Goal: Information Seeking & Learning: Learn about a topic

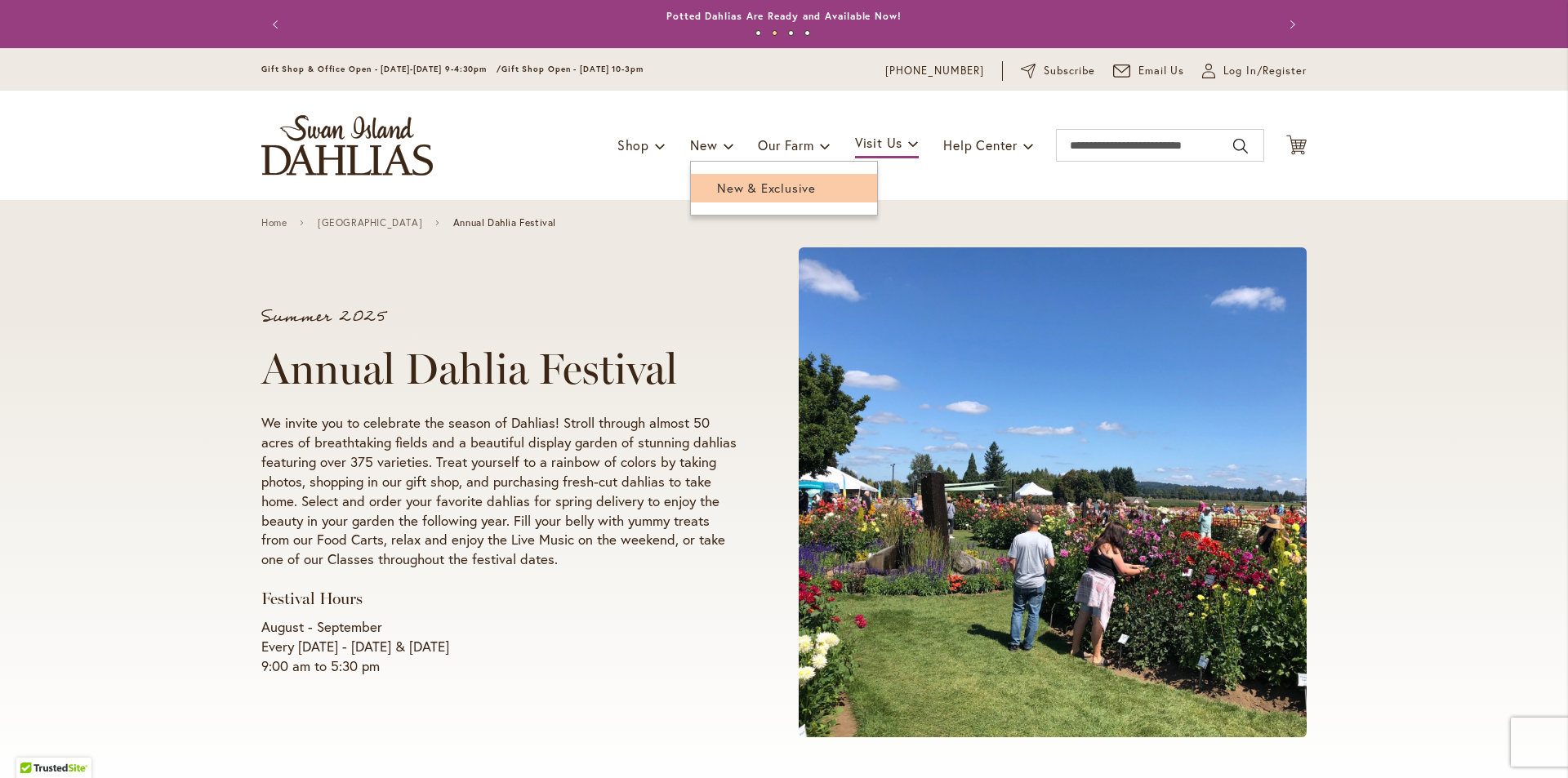
click at [732, 192] on span "New & Exclusive" at bounding box center [766, 187] width 98 height 17
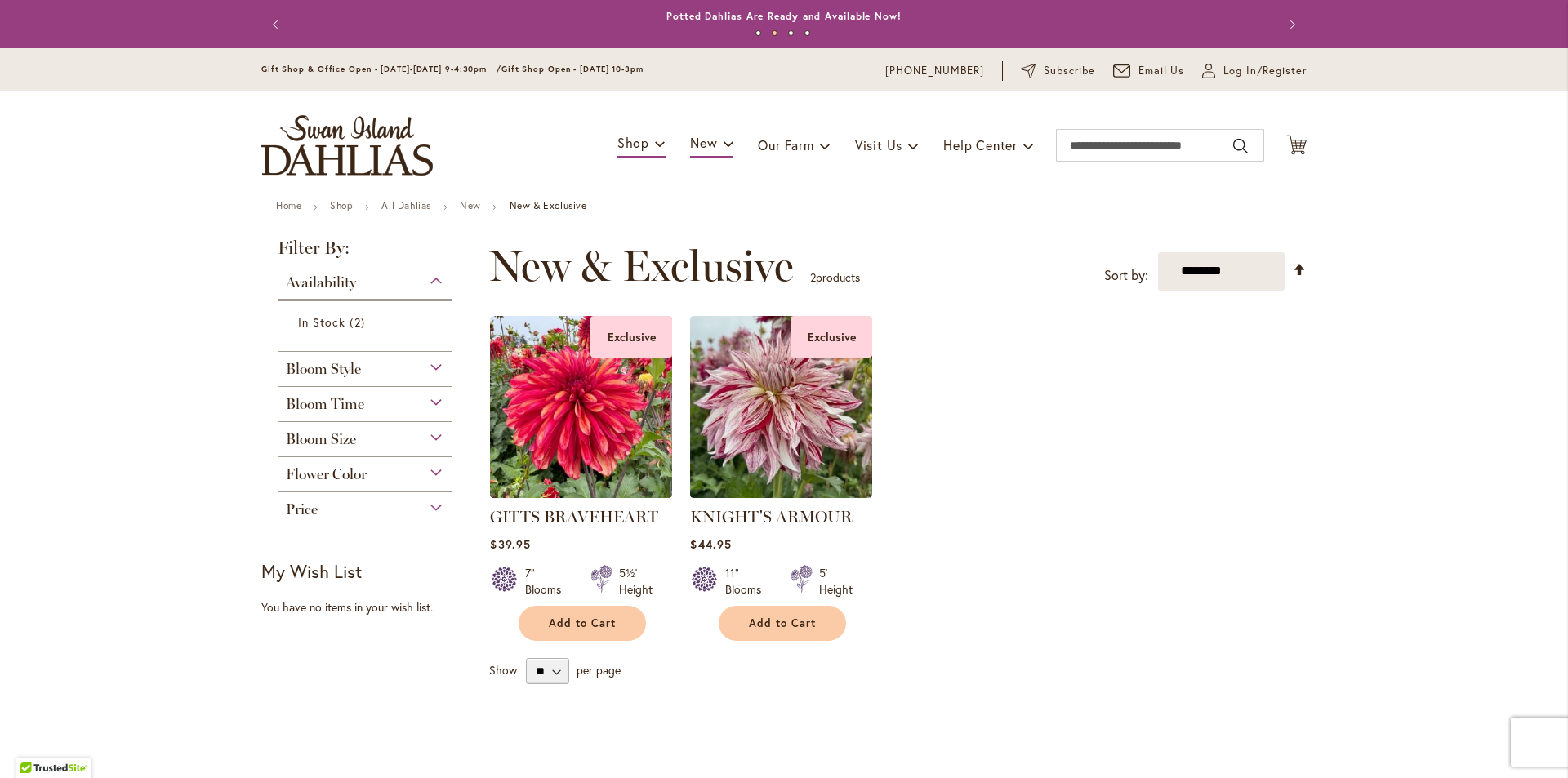
click at [426, 406] on div "Bloom Time" at bounding box center [365, 400] width 175 height 27
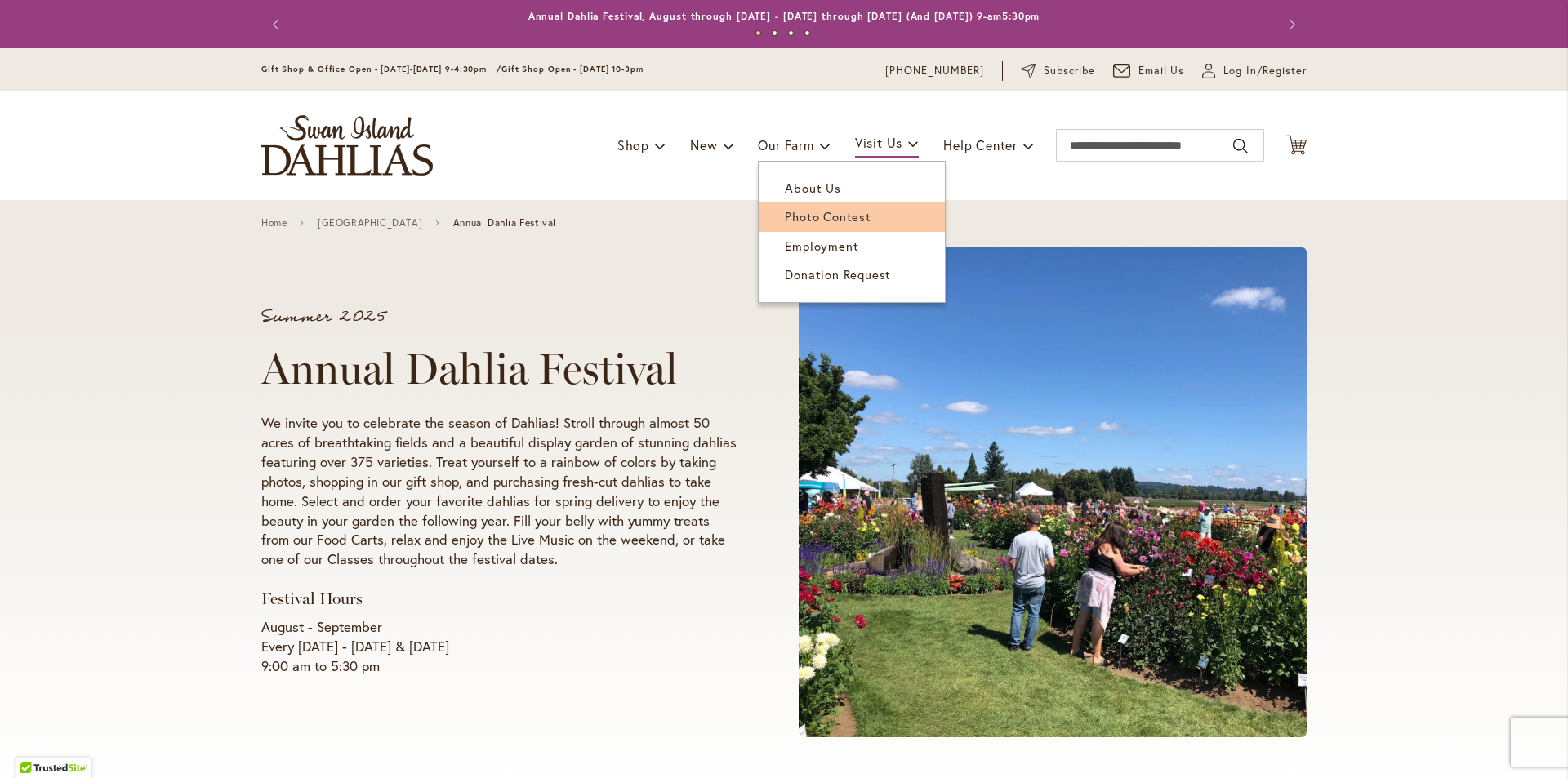
click at [813, 216] on span "Photo Contest" at bounding box center [827, 217] width 86 height 17
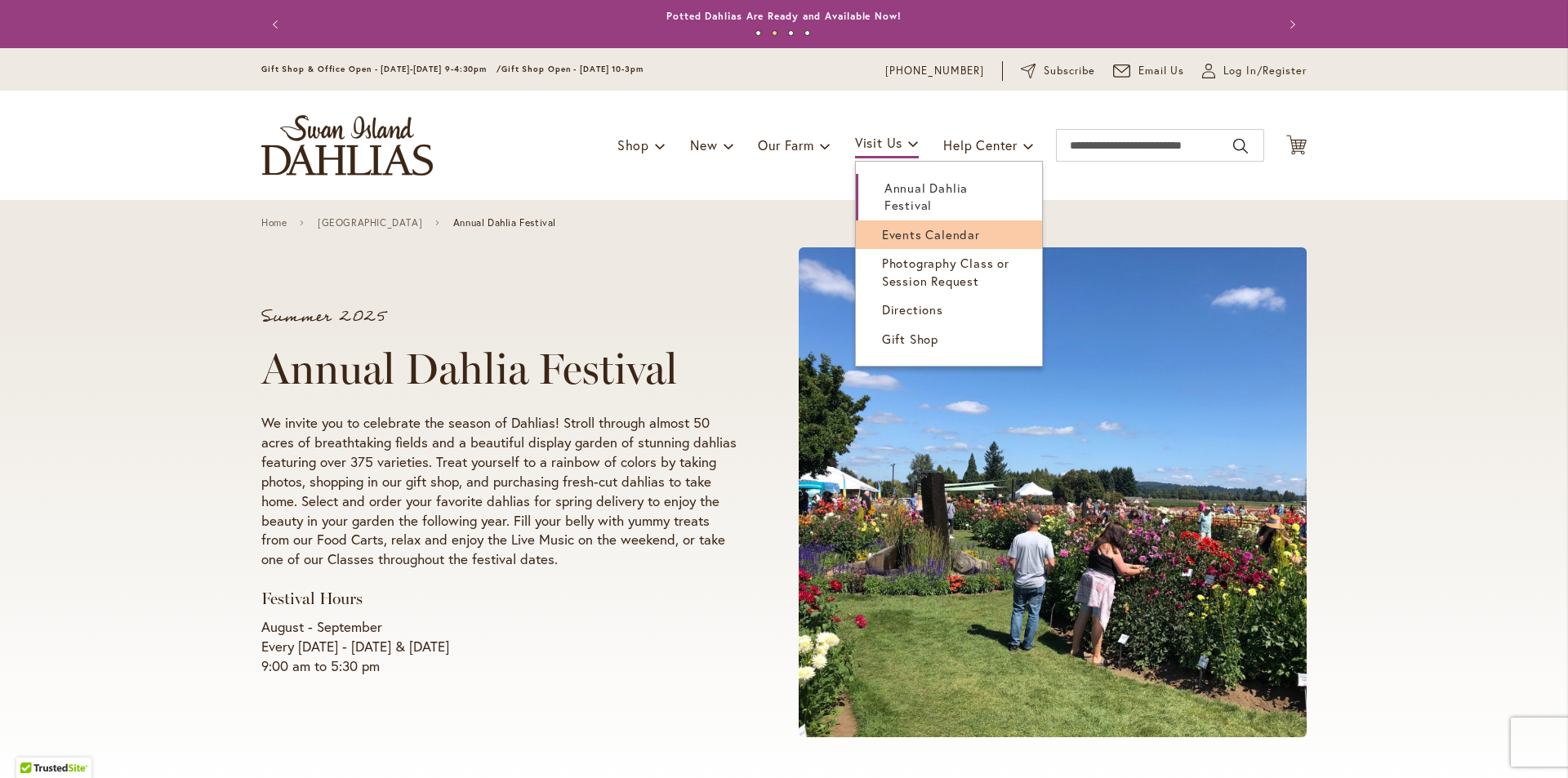
click at [927, 240] on span "Events Calendar" at bounding box center [931, 234] width 98 height 17
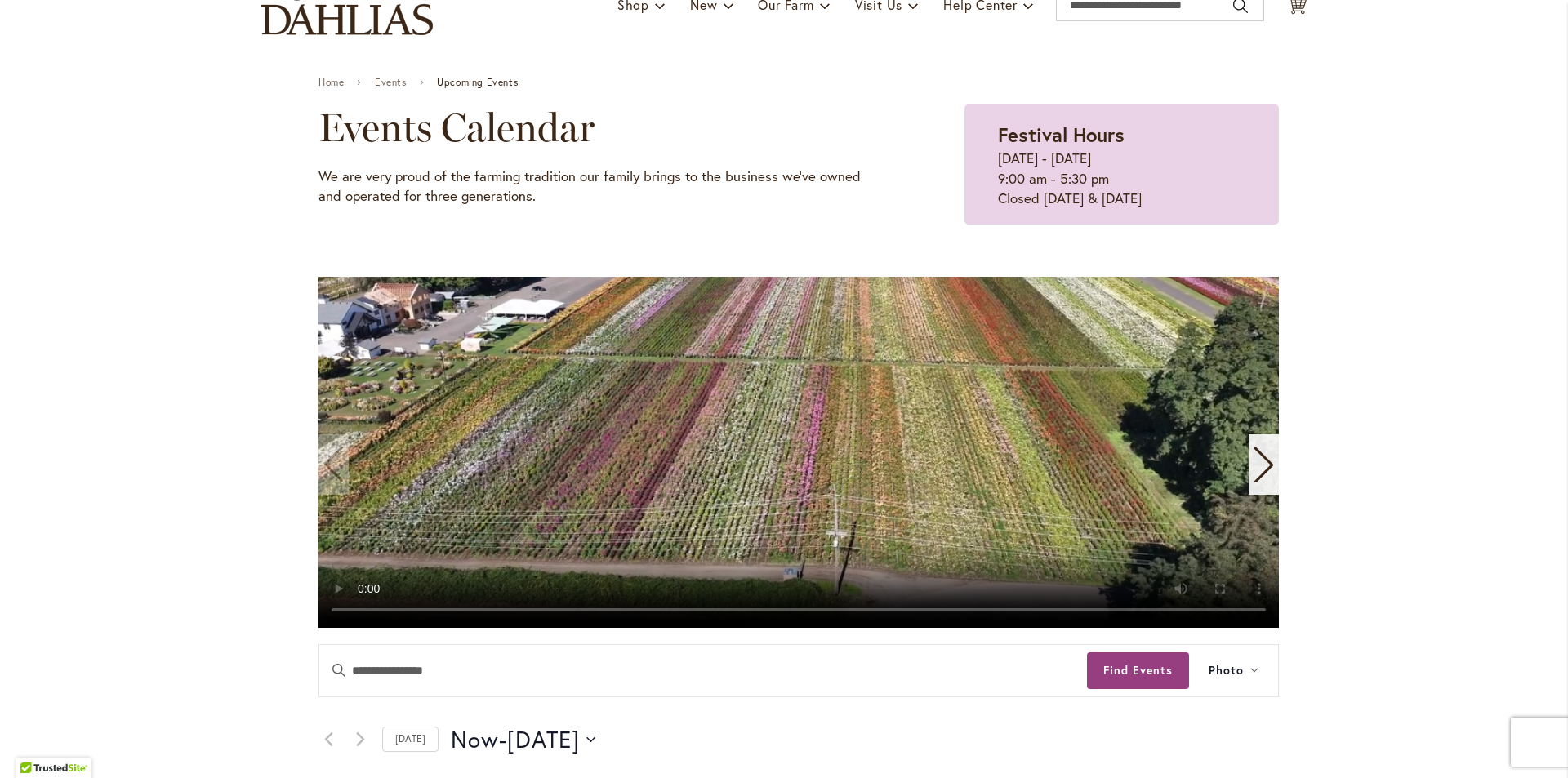
scroll to position [155, 0]
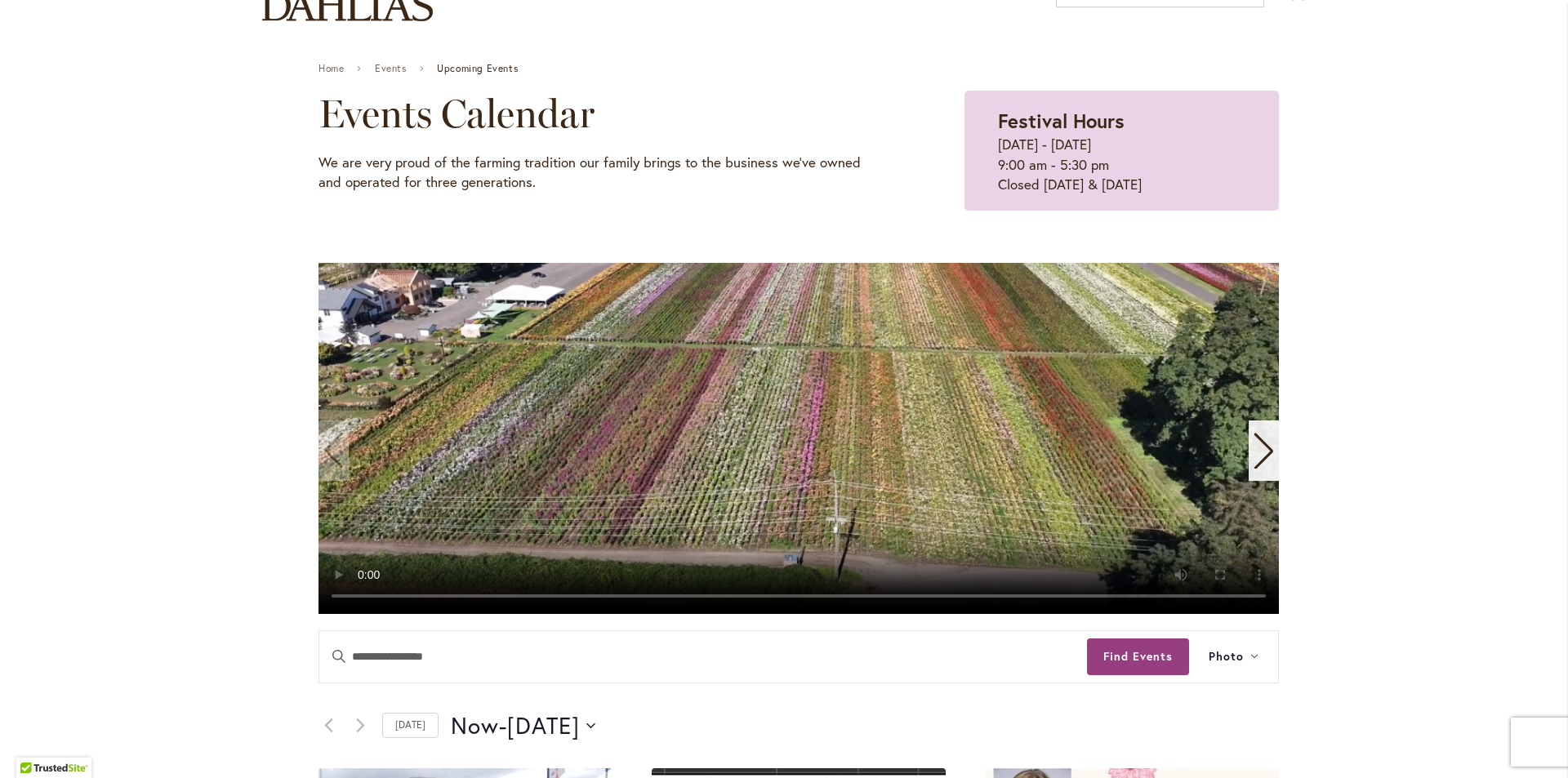
click at [1253, 448] on icon "Next slide" at bounding box center [1263, 451] width 22 height 35
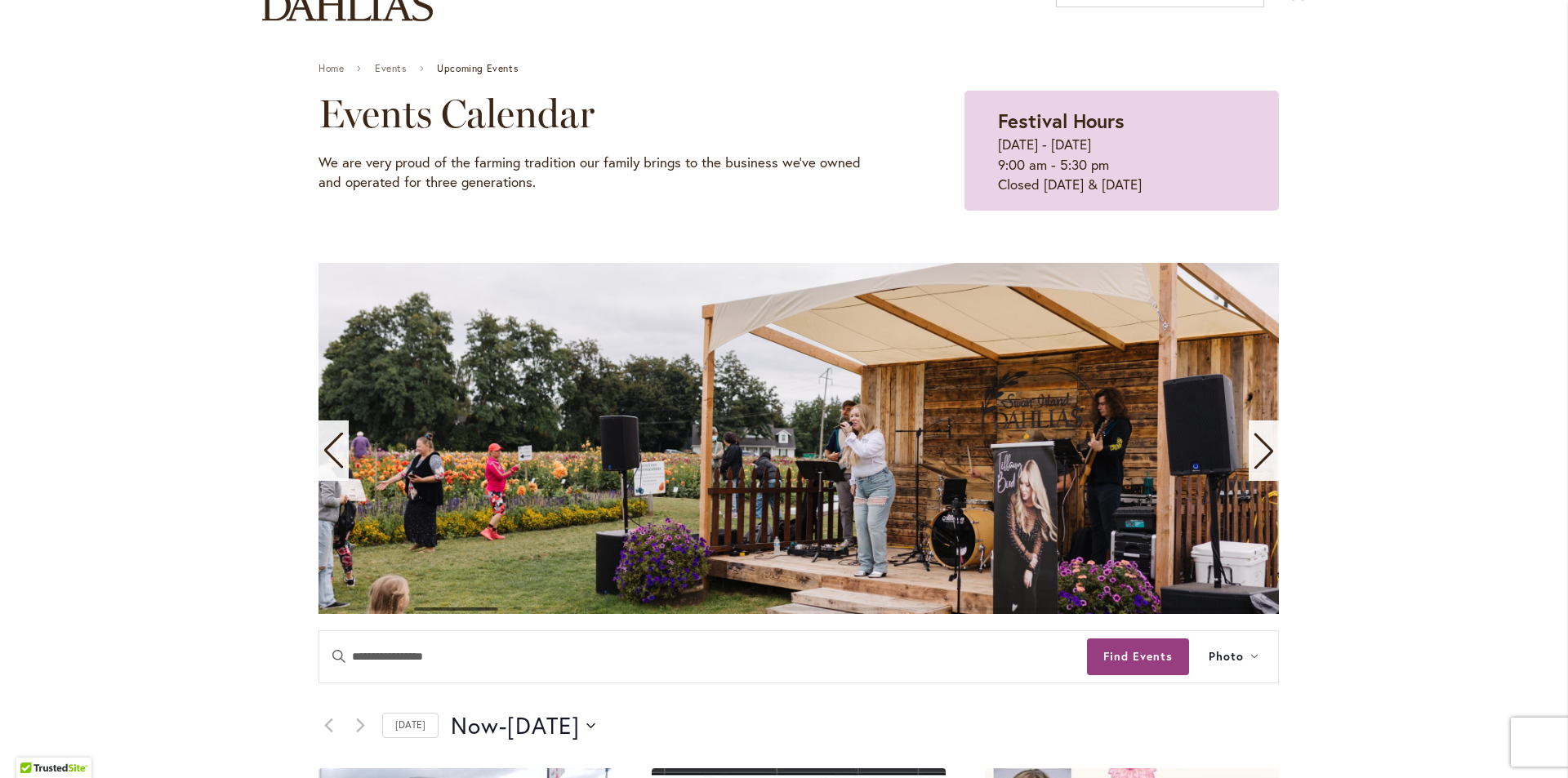
click at [1256, 462] on icon "Next slide" at bounding box center [1263, 451] width 19 height 35
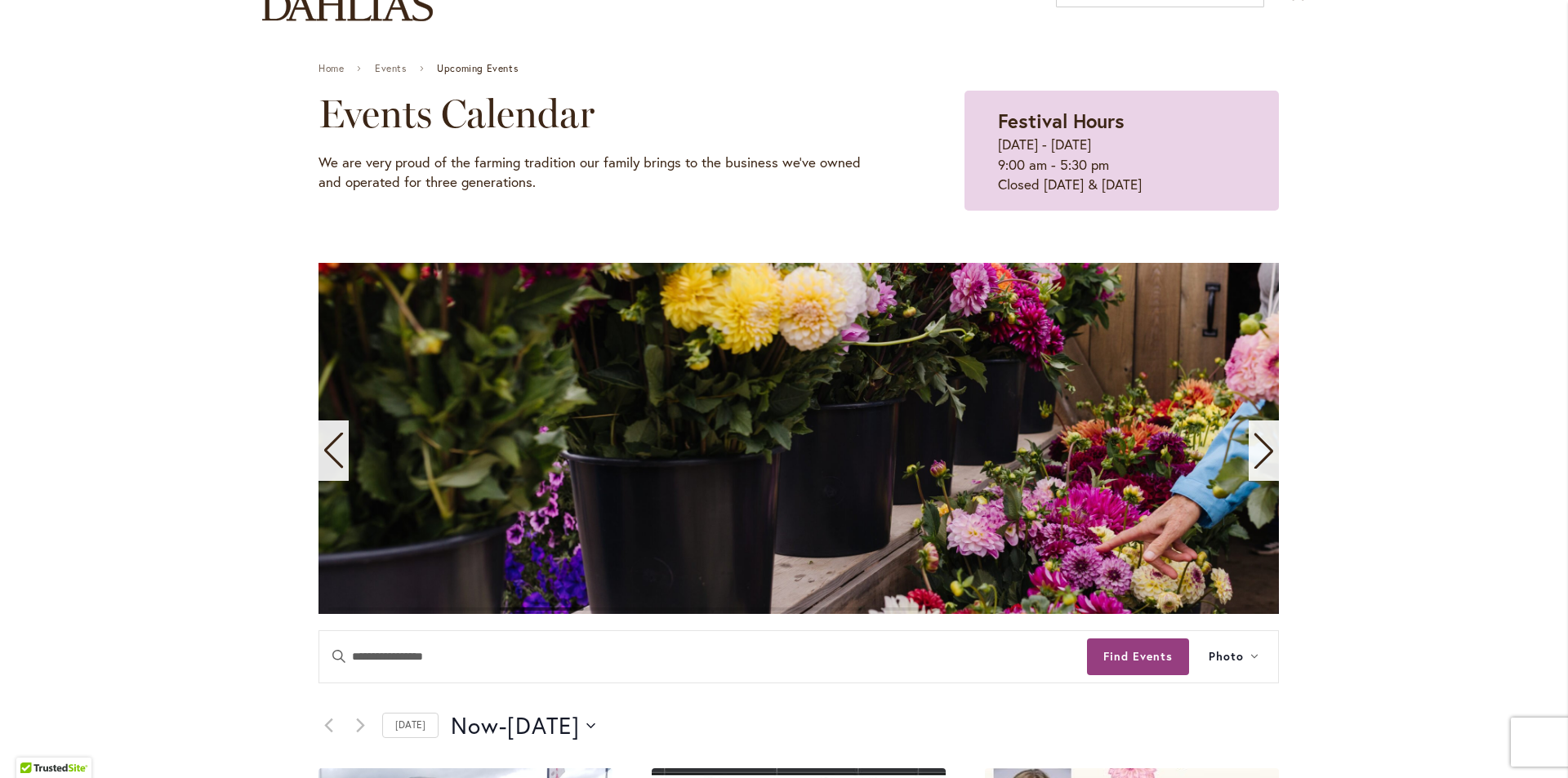
click at [1256, 462] on icon "Next slide" at bounding box center [1263, 451] width 19 height 35
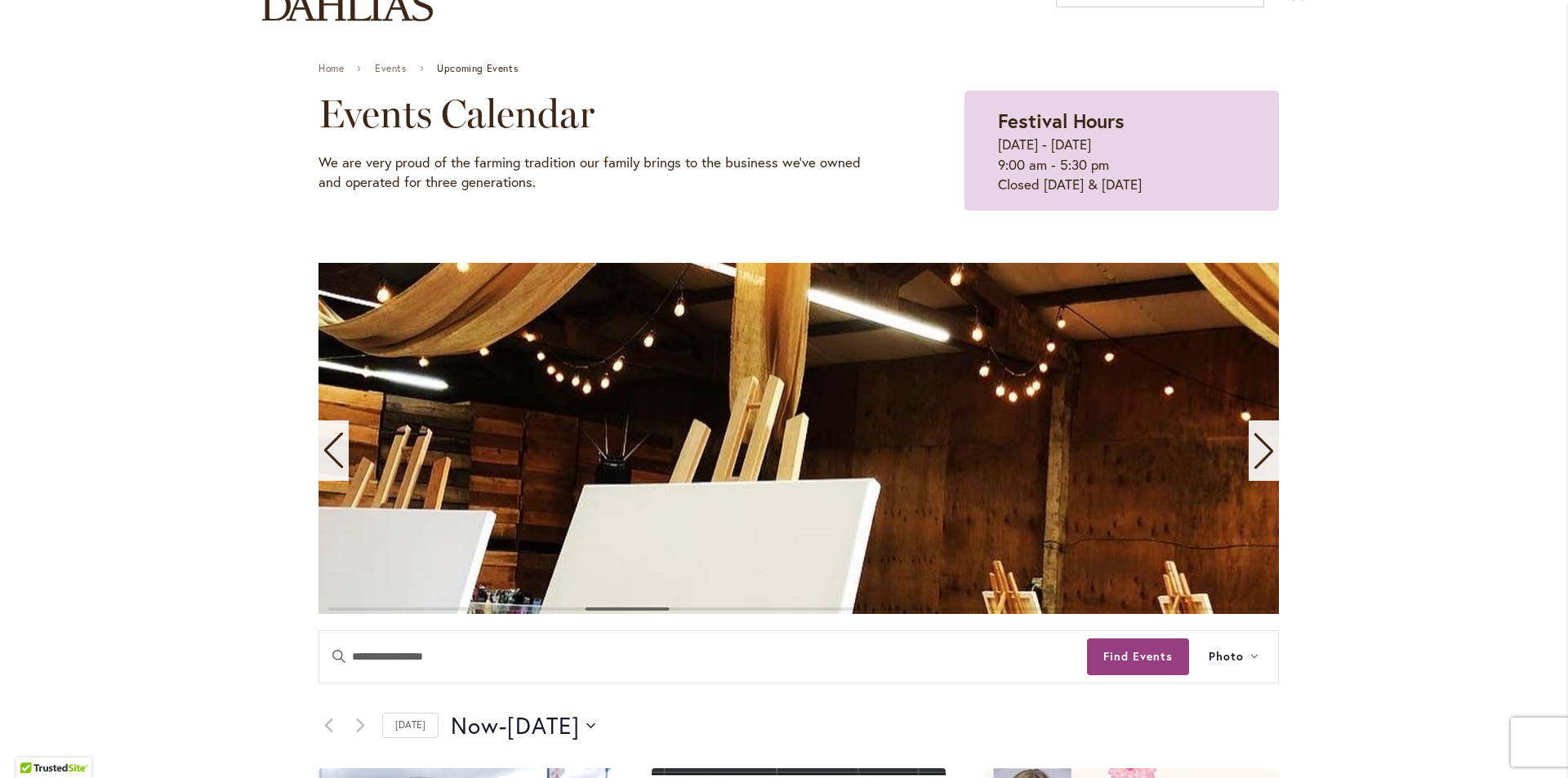
click at [1256, 462] on icon "Next slide" at bounding box center [1263, 451] width 19 height 35
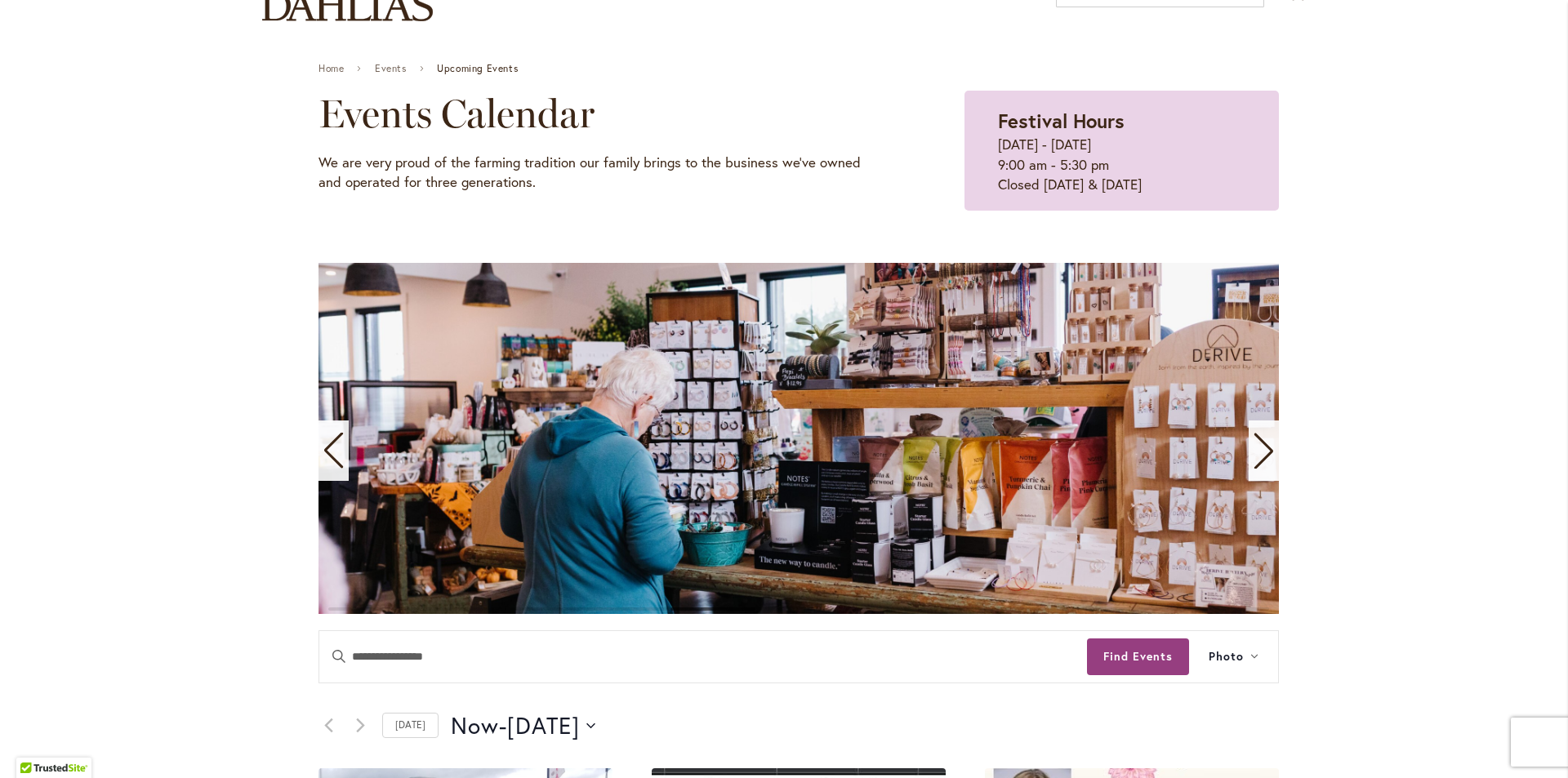
click at [1256, 462] on icon "Next slide" at bounding box center [1263, 451] width 19 height 35
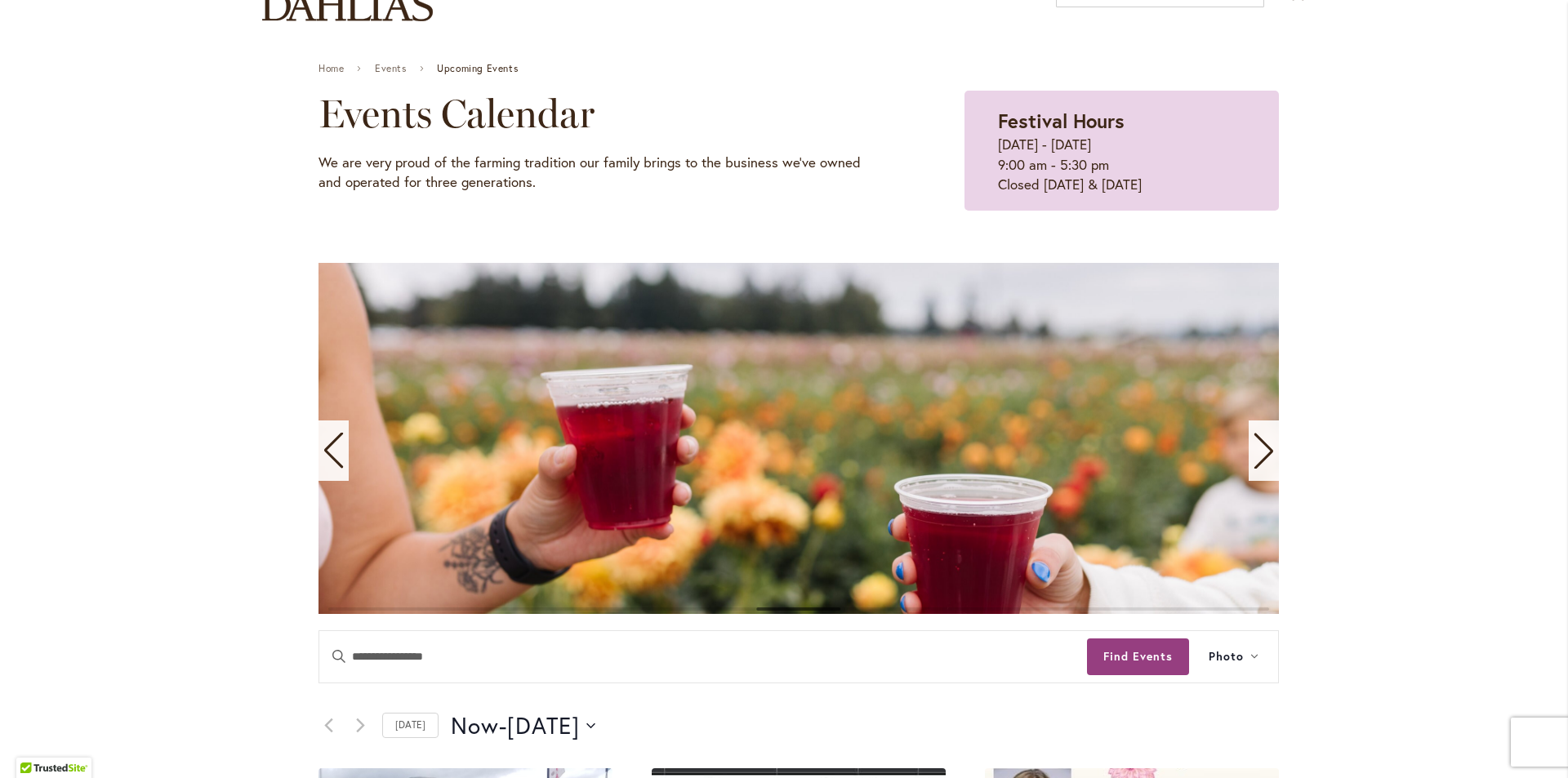
click at [1256, 462] on icon "Next slide" at bounding box center [1263, 451] width 19 height 35
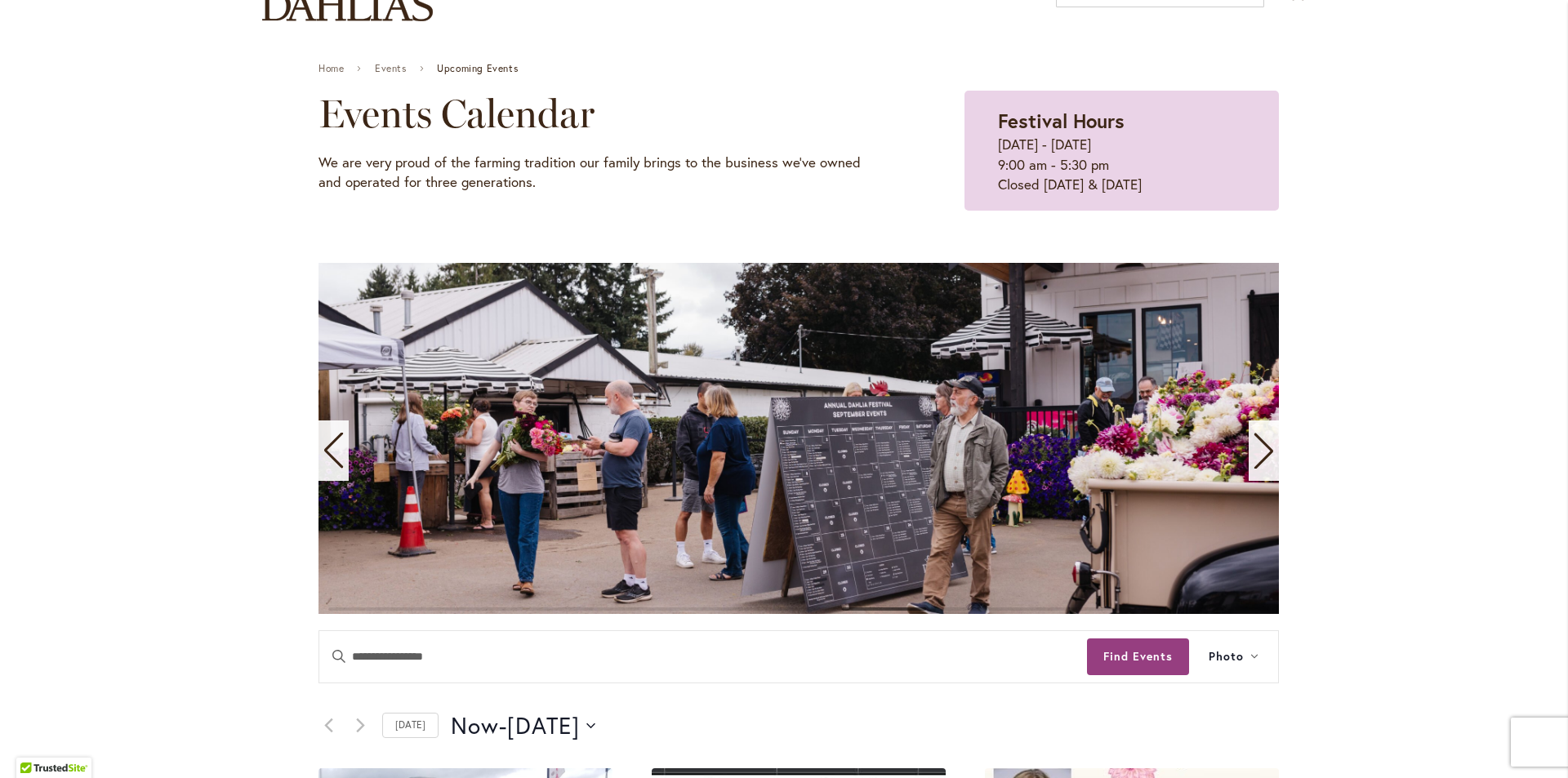
click at [1256, 462] on icon "Next slide" at bounding box center [1263, 451] width 19 height 35
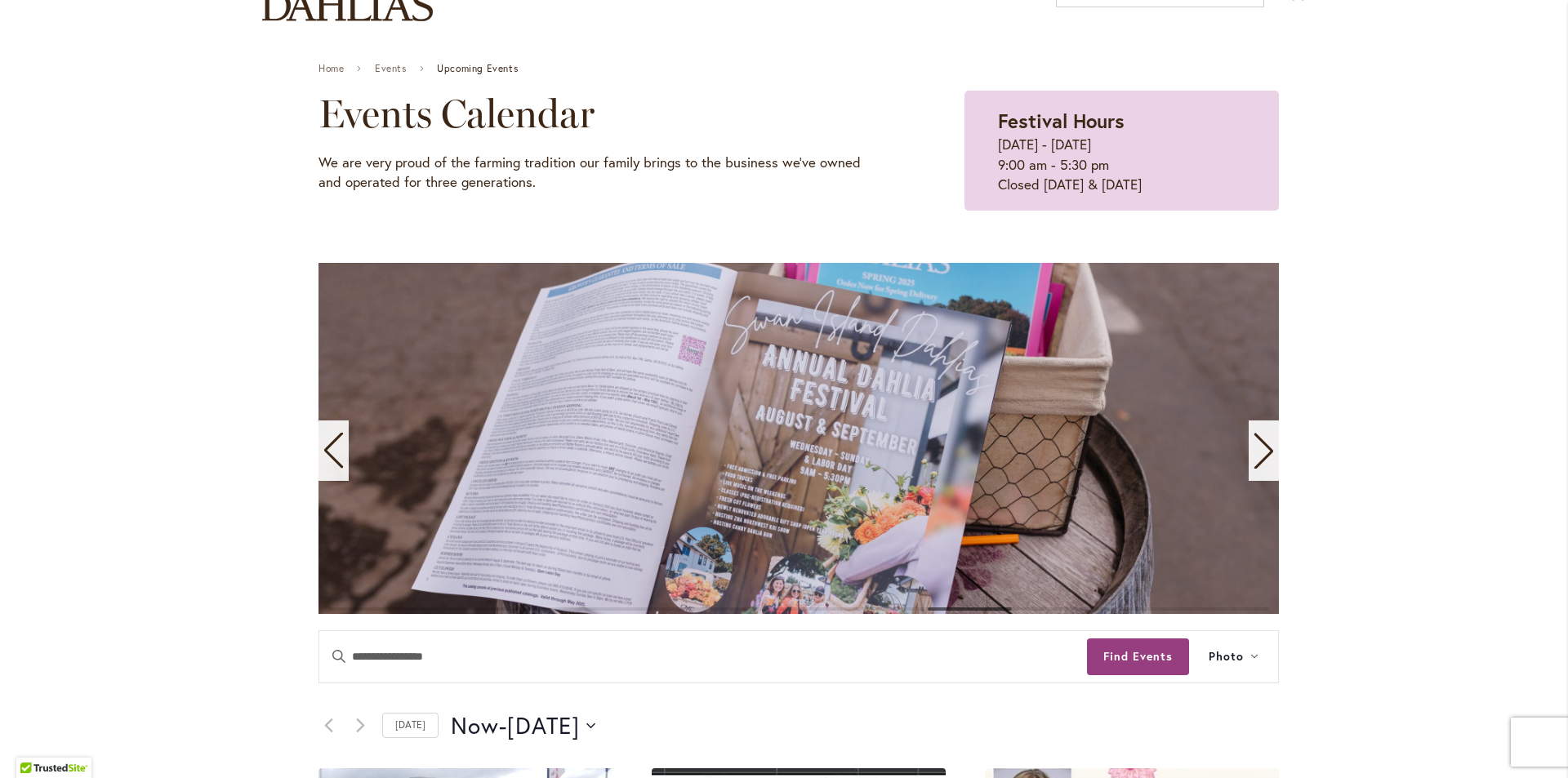
click at [1256, 462] on icon "Next slide" at bounding box center [1263, 451] width 19 height 35
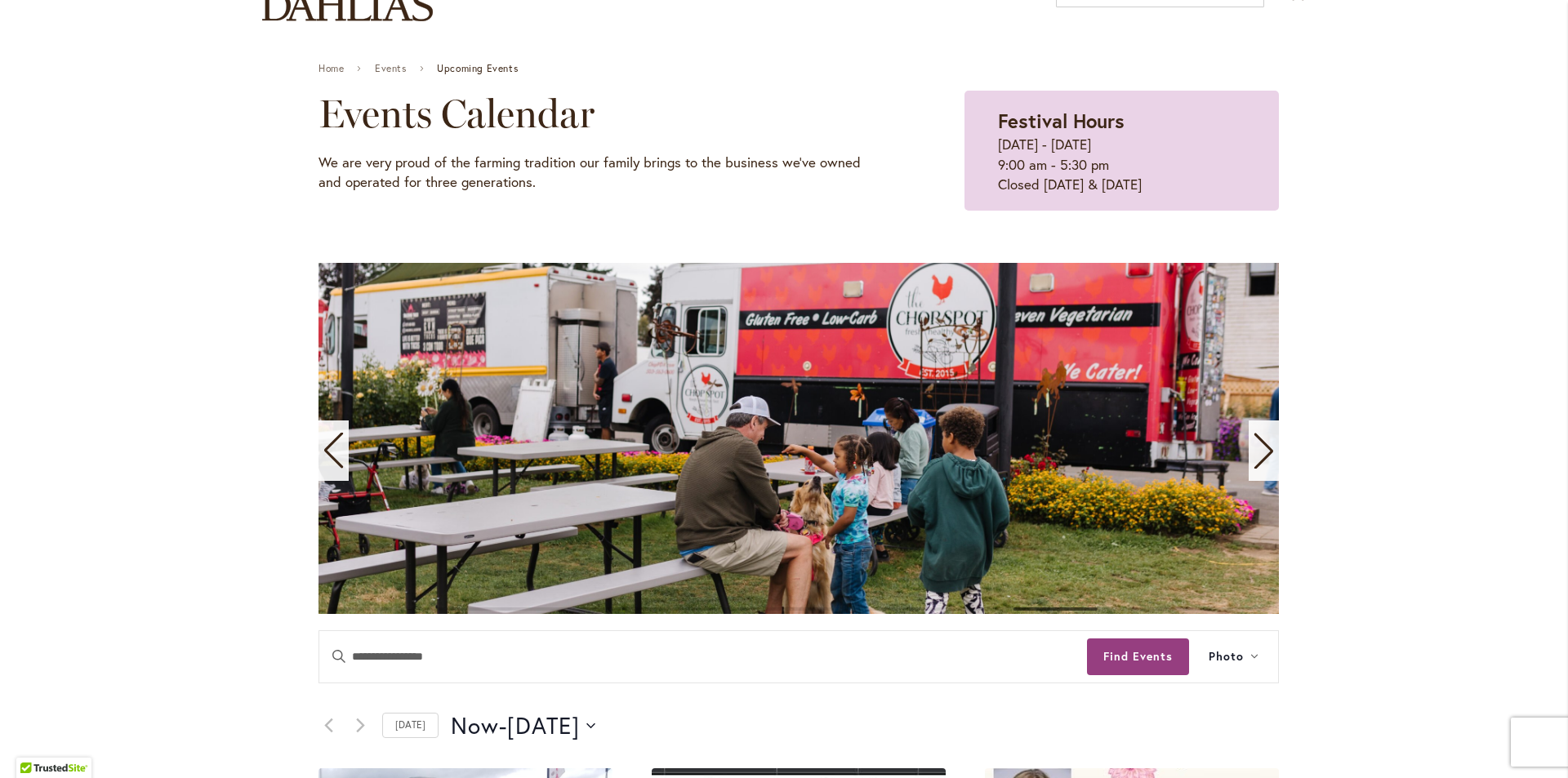
click at [1256, 462] on icon "Next slide" at bounding box center [1263, 451] width 19 height 35
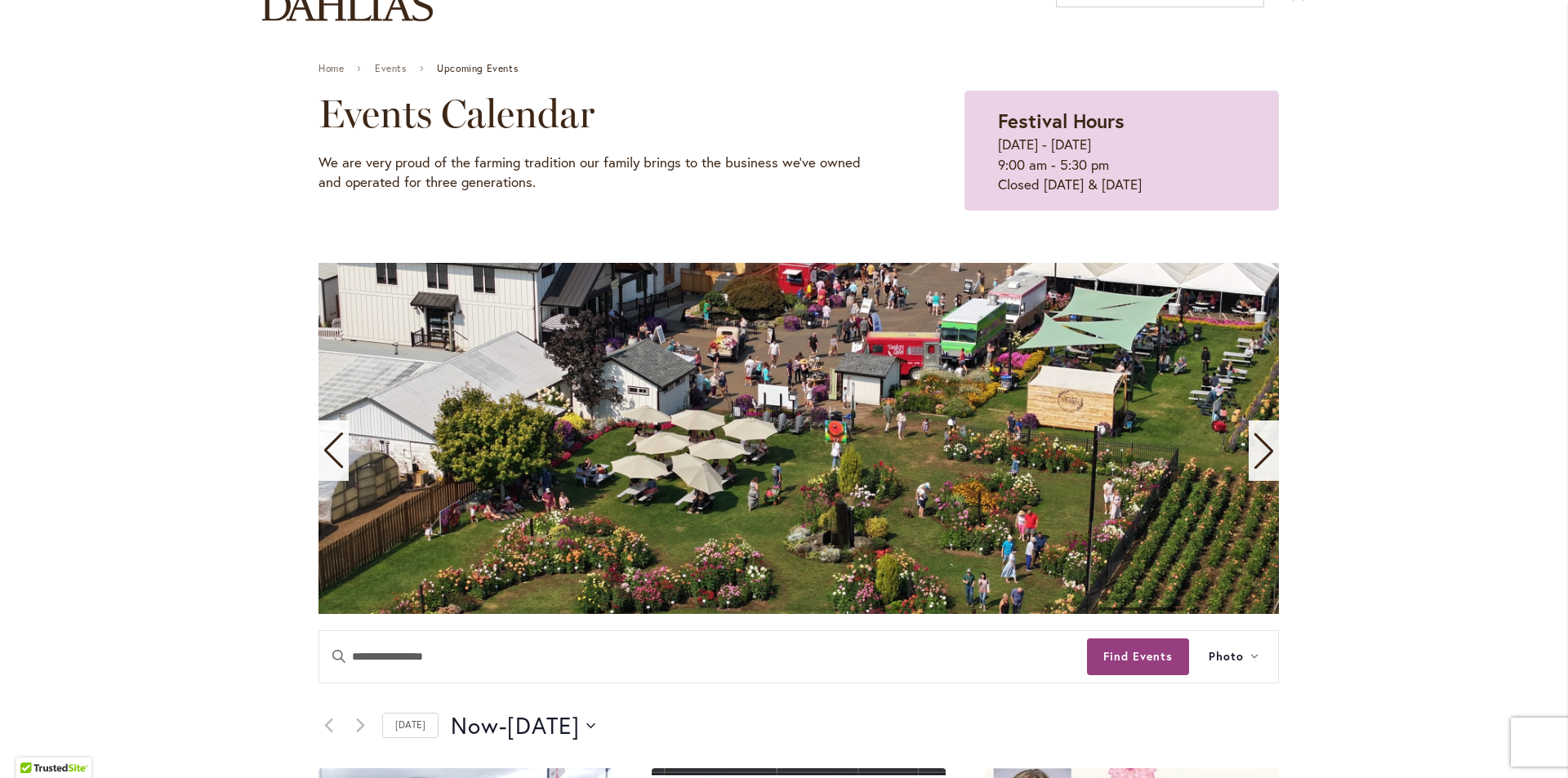
click at [1256, 462] on icon "Next slide" at bounding box center [1263, 451] width 19 height 35
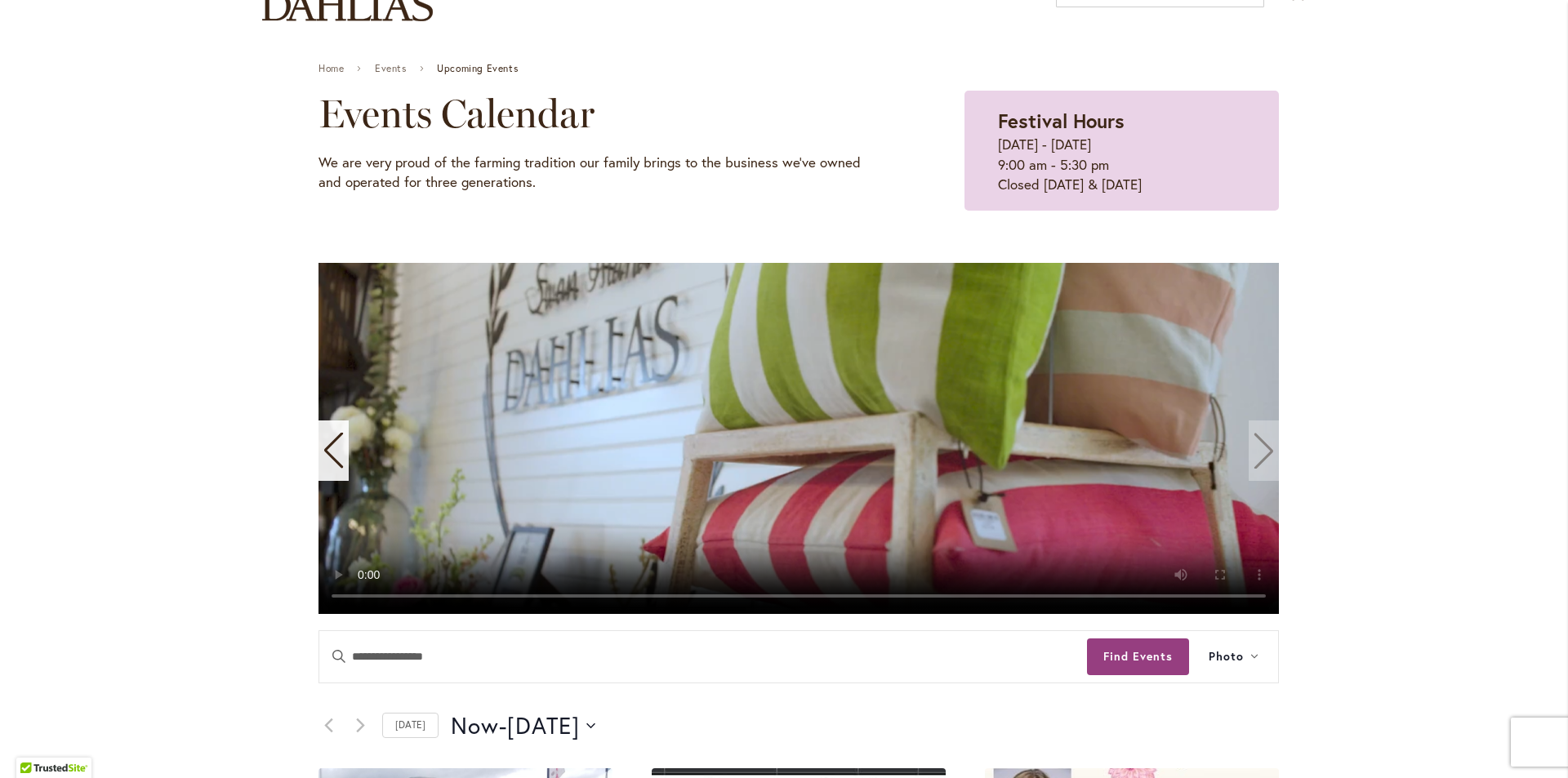
click at [1256, 462] on video "11 / 11" at bounding box center [797, 438] width 960 height 352
